Goal: Navigation & Orientation: Go to known website

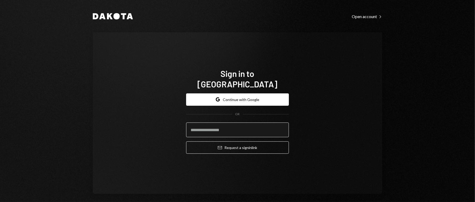
scroll to position [4, 0]
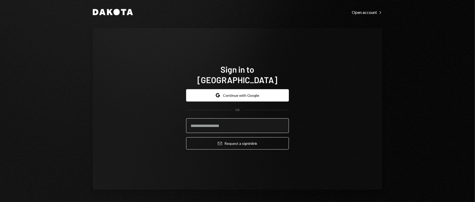
click at [218, 122] on input "email" at bounding box center [237, 125] width 103 height 15
type input "**********"
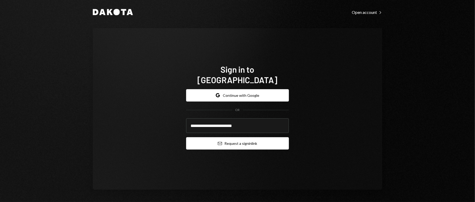
click at [234, 138] on button "Email Request a sign in link" at bounding box center [237, 143] width 103 height 12
